Goal: Find specific page/section: Find specific page/section

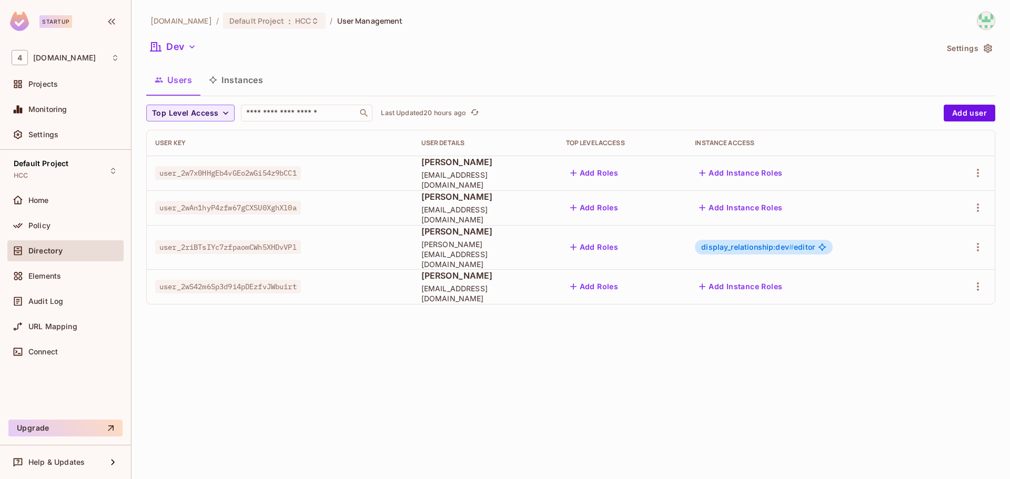
click at [42, 228] on span "Policy" at bounding box center [39, 225] width 22 height 8
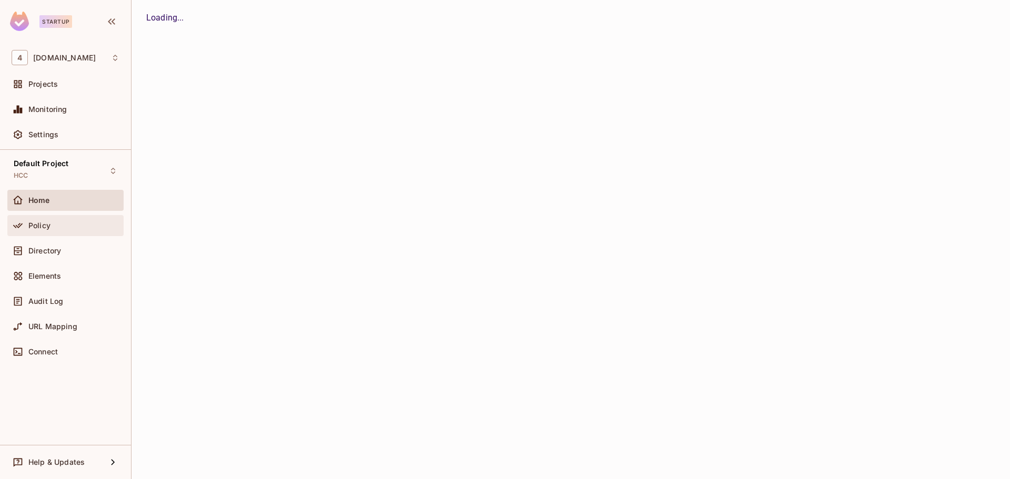
click at [51, 225] on div "Policy" at bounding box center [73, 225] width 91 height 8
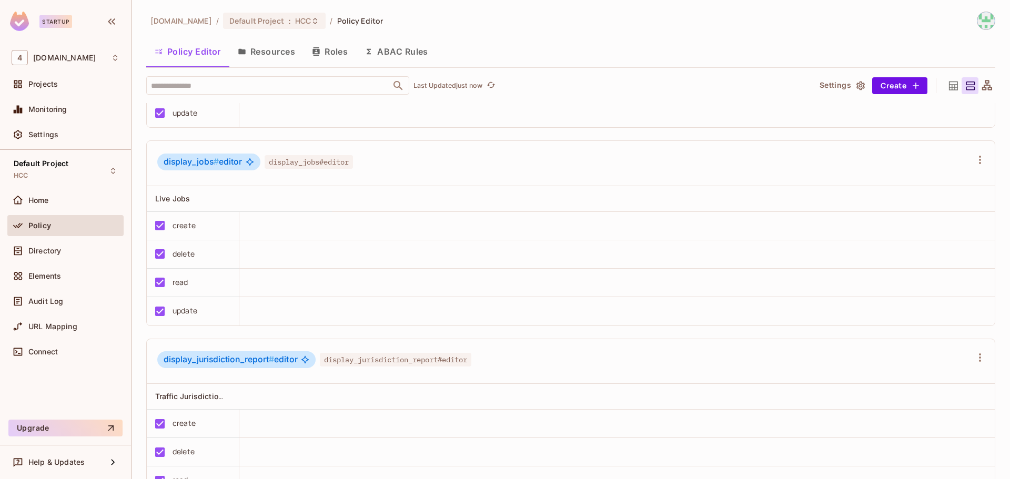
scroll to position [4309, 0]
